Goal: Task Accomplishment & Management: Manage account settings

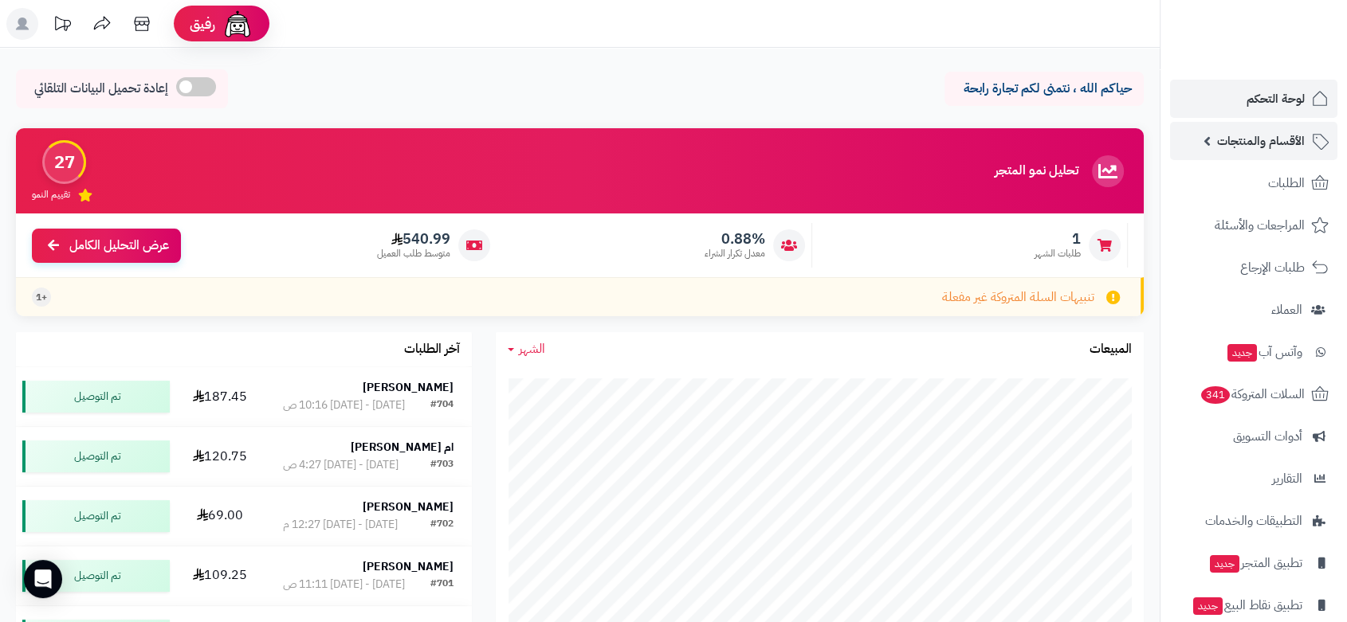
click at [1287, 139] on span "الأقسام والمنتجات" at bounding box center [1261, 141] width 88 height 22
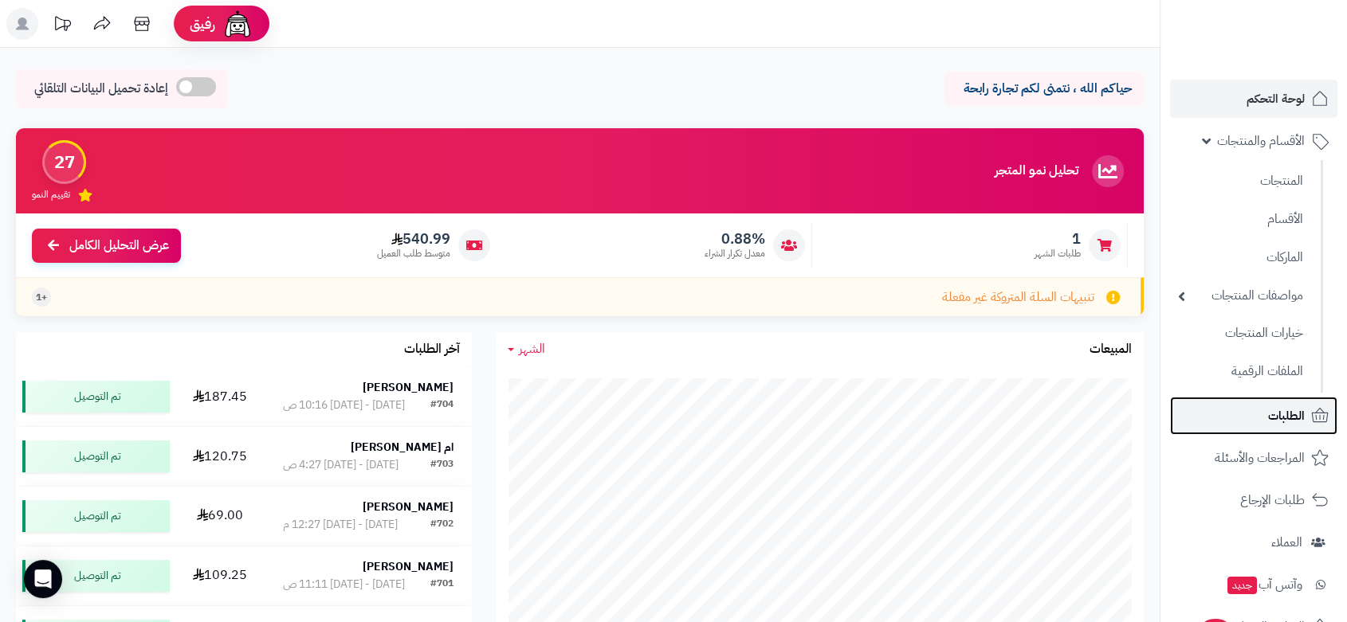
click at [1297, 422] on span "الطلبات" at bounding box center [1286, 416] width 37 height 22
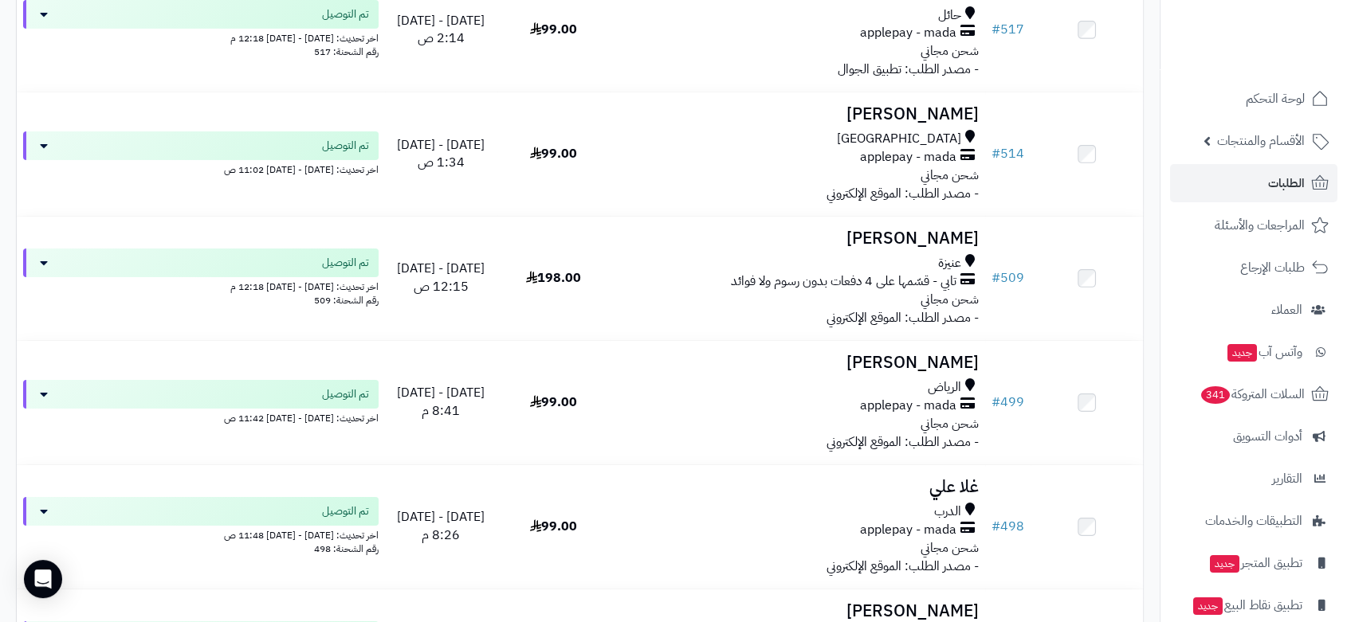
scroll to position [12130, 0]
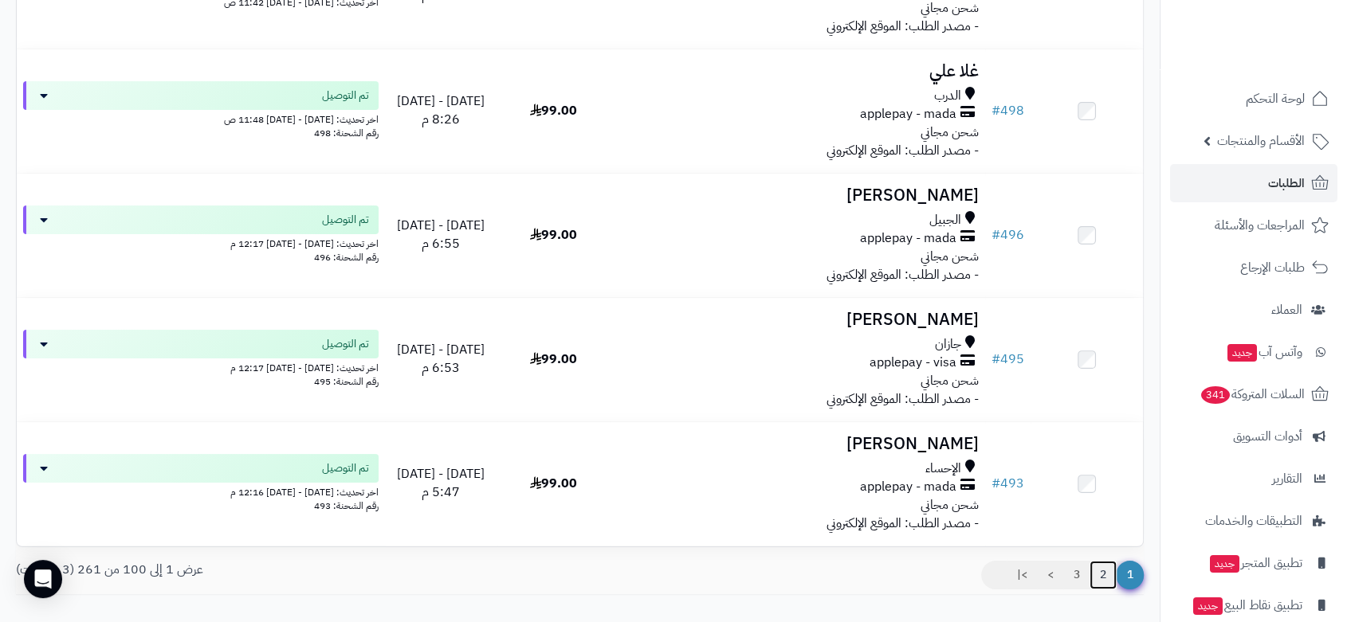
click at [1101, 569] on link "2" at bounding box center [1102, 575] width 27 height 29
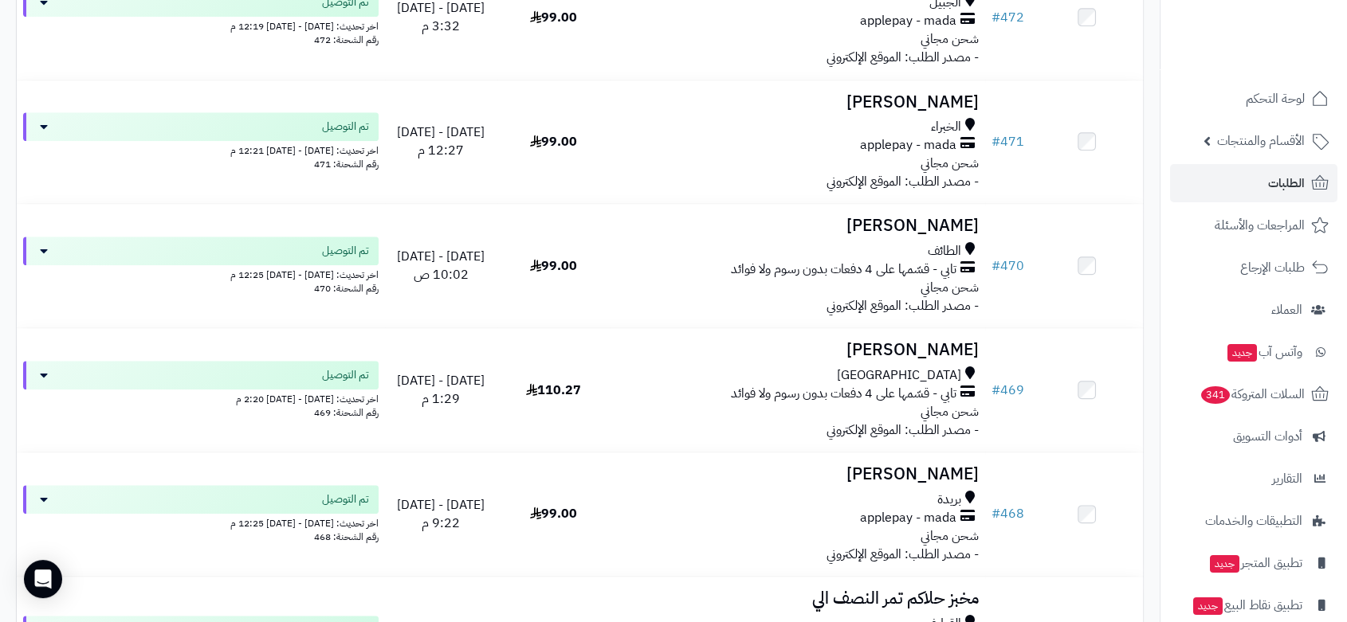
scroll to position [1328, 0]
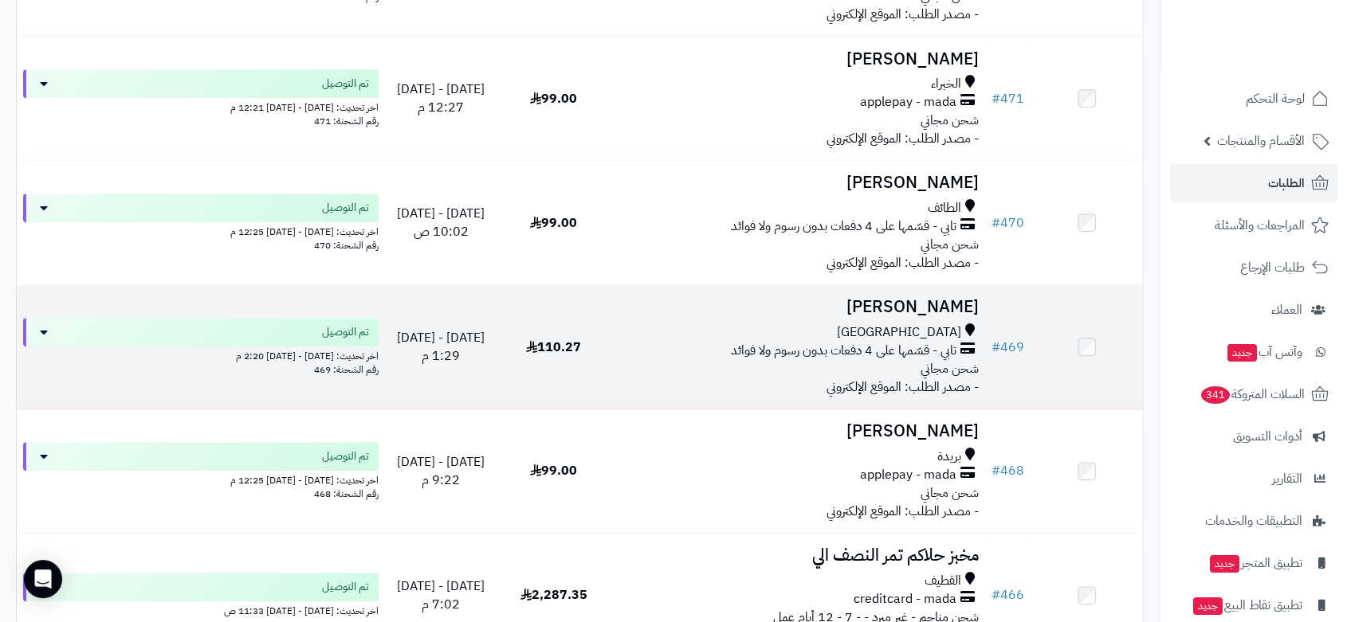
click at [862, 316] on h3 "[PERSON_NAME]" at bounding box center [797, 307] width 363 height 18
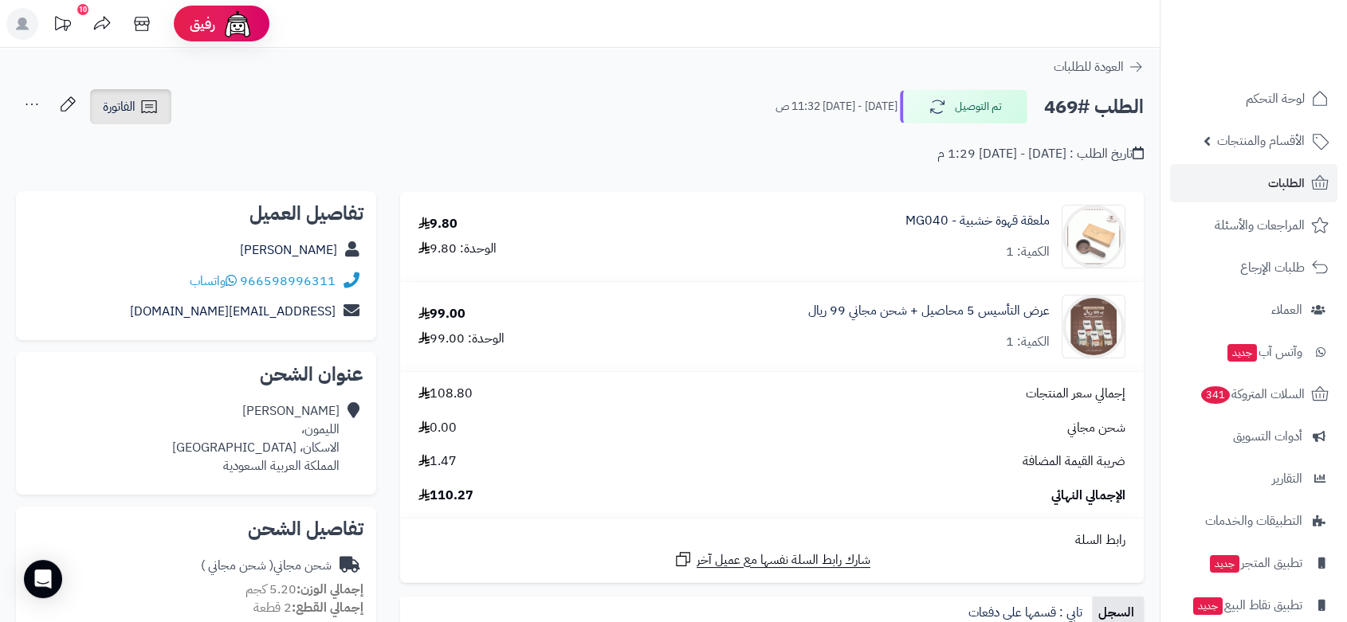
click at [139, 108] on link "الفاتورة" at bounding box center [130, 106] width 81 height 35
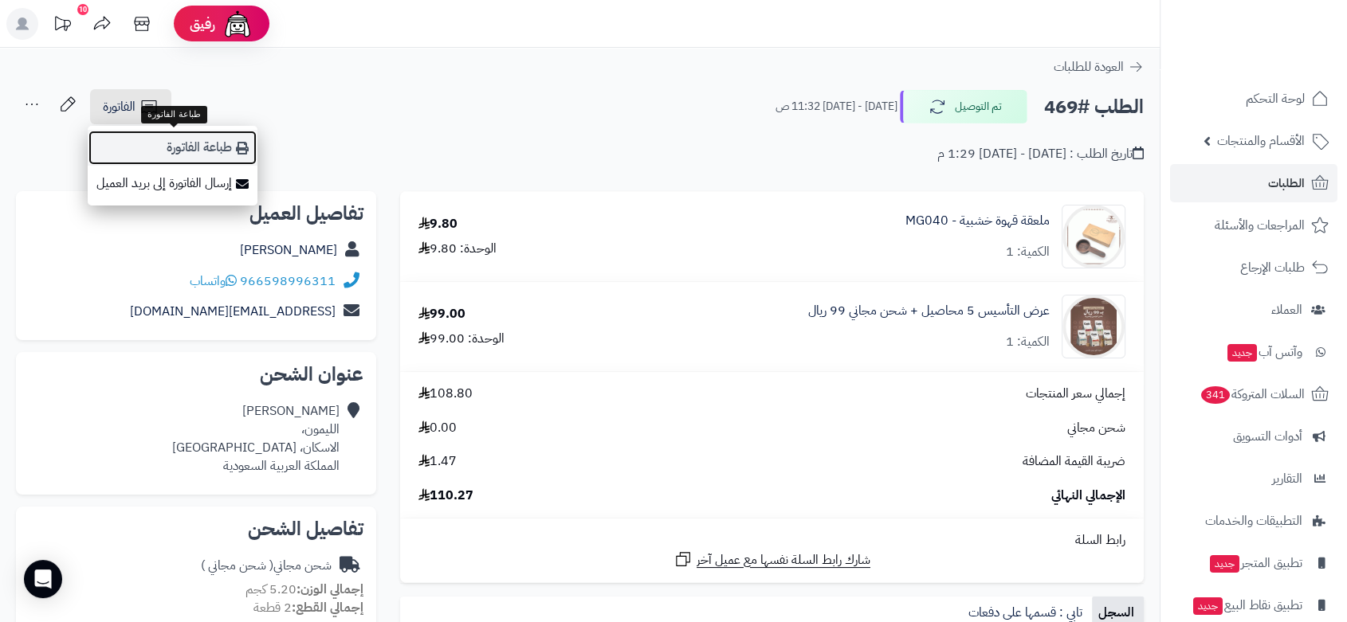
click at [190, 149] on link "طباعة الفاتورة" at bounding box center [173, 148] width 170 height 36
